Goal: Task Accomplishment & Management: Manage account settings

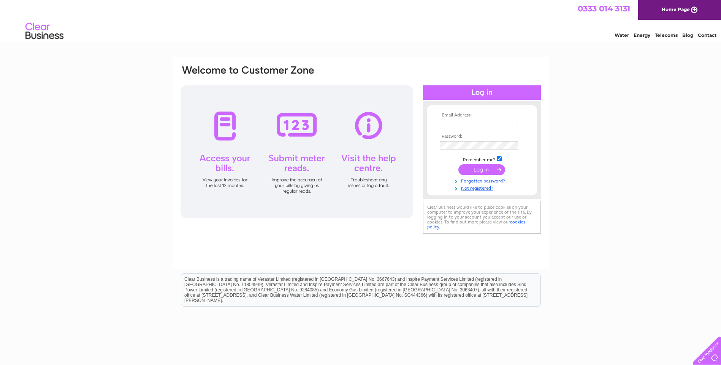
type input "[EMAIL_ADDRESS][DOMAIN_NAME]"
click at [479, 170] on input "submit" at bounding box center [481, 169] width 47 height 11
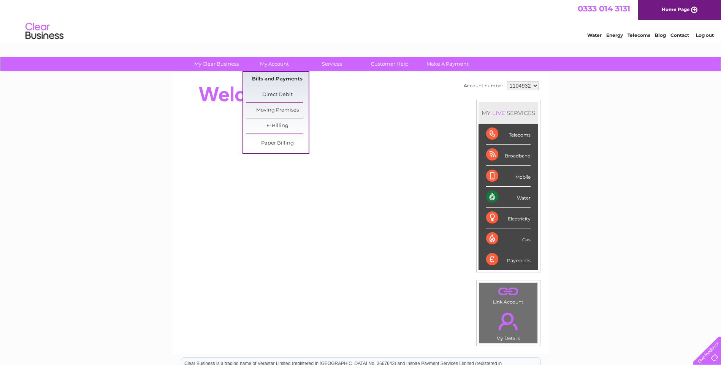
click at [265, 74] on link "Bills and Payments" at bounding box center [277, 79] width 63 height 15
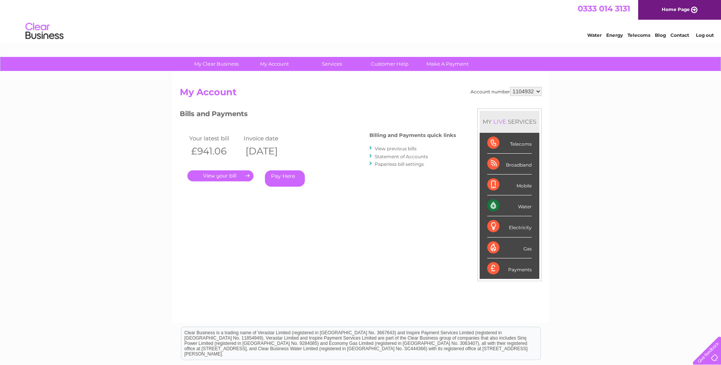
click at [220, 176] on link "." at bounding box center [220, 176] width 66 height 11
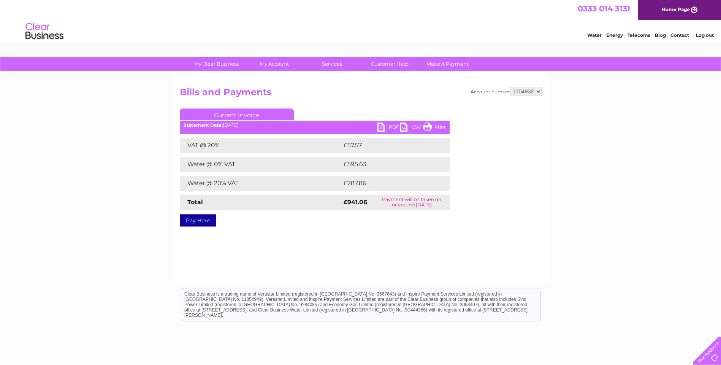
click at [378, 124] on link "PDF" at bounding box center [388, 128] width 23 height 11
click at [649, 183] on div "My Clear Business Login Details My Details My Preferences Link Account My Accou…" at bounding box center [360, 235] width 721 height 357
click at [625, 188] on div "My Clear Business Login Details My Details My Preferences Link Account My Accou…" at bounding box center [360, 235] width 721 height 357
